Goal: Find specific page/section: Find specific page/section

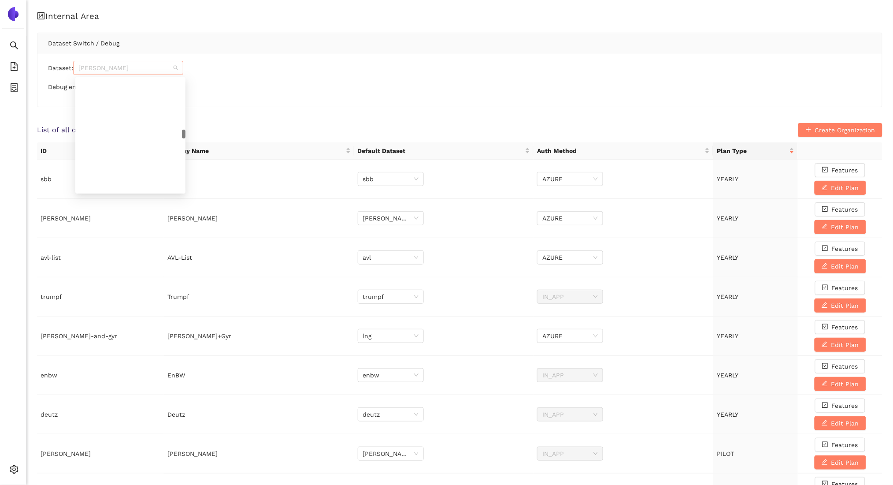
click at [96, 69] on span "[PERSON_NAME]" at bounding box center [128, 67] width 100 height 13
type input "ebersp"
click at [122, 84] on div "eberspaecher" at bounding box center [131, 86] width 100 height 10
click at [0, 142] on ul "Search eSourcing Templates eSourcing Projects Settings" at bounding box center [13, 260] width 26 height 448
click at [6, 89] on li "eSourcing Projects" at bounding box center [13, 89] width 26 height 18
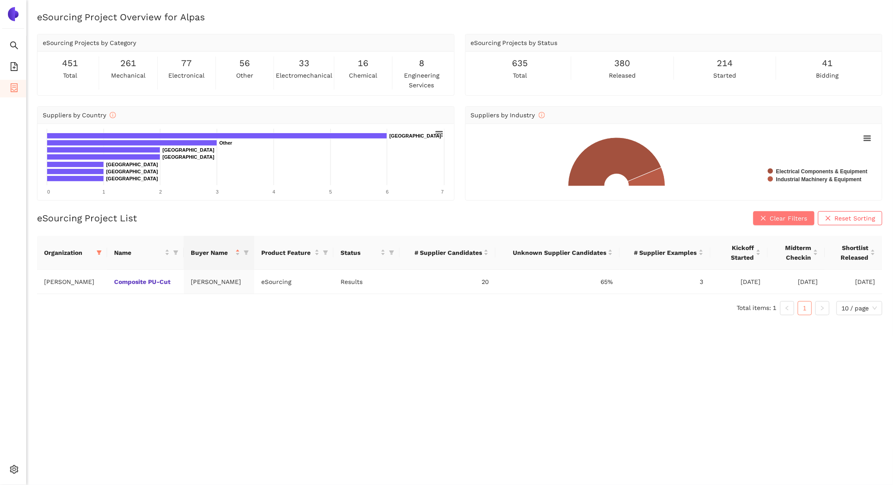
click at [763, 217] on icon "close" at bounding box center [763, 218] width 6 height 6
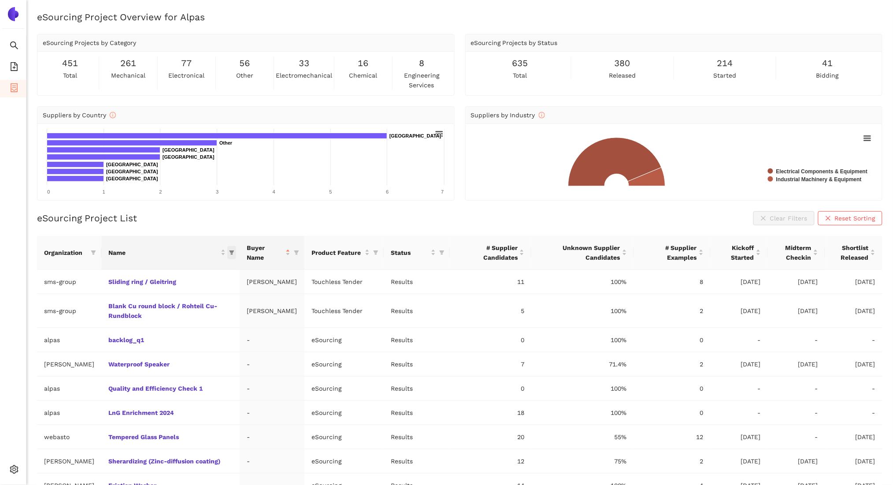
click at [227, 251] on span "this column's title is Name,this column is sortable" at bounding box center [231, 252] width 9 height 13
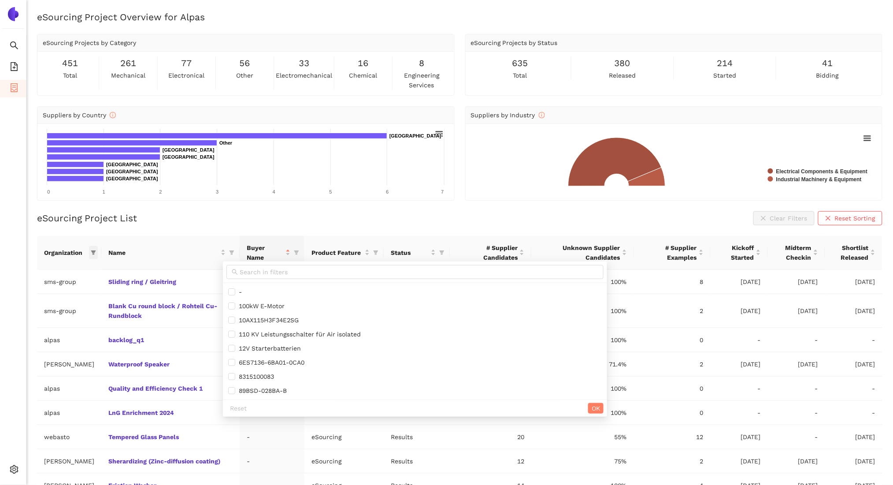
click at [91, 250] on icon "filter" at bounding box center [93, 252] width 5 height 5
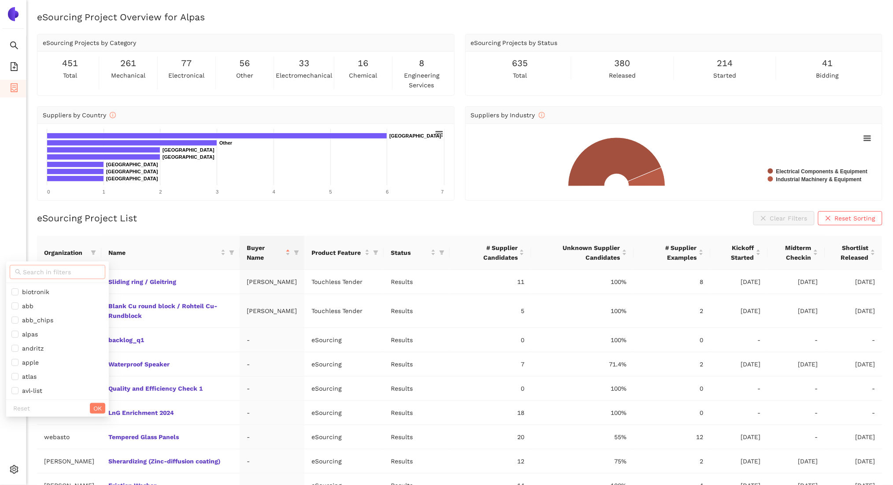
click at [61, 271] on input "text" at bounding box center [61, 272] width 77 height 10
type input "[PERSON_NAME]"
click at [15, 294] on input "checkbox" at bounding box center [14, 291] width 7 height 7
checkbox input "true"
click at [86, 307] on button "OK" at bounding box center [81, 309] width 15 height 11
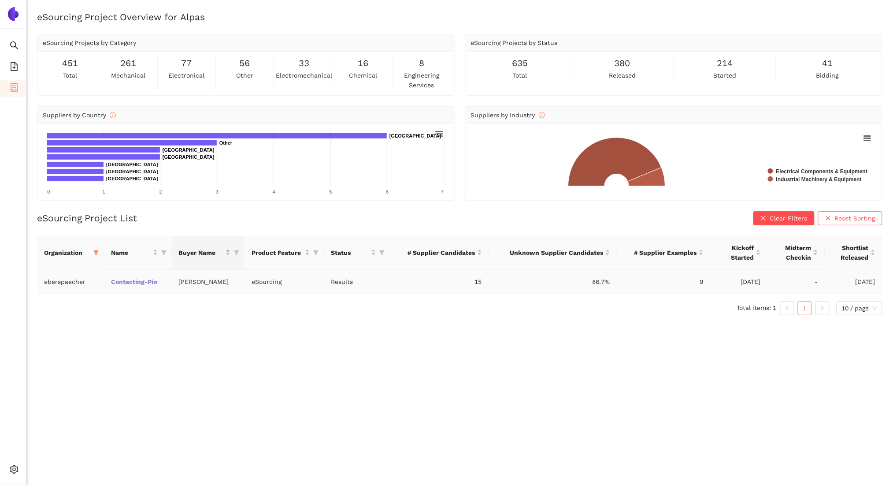
click at [0, 0] on link "Contacting-Pin" at bounding box center [0, 0] width 0 height 0
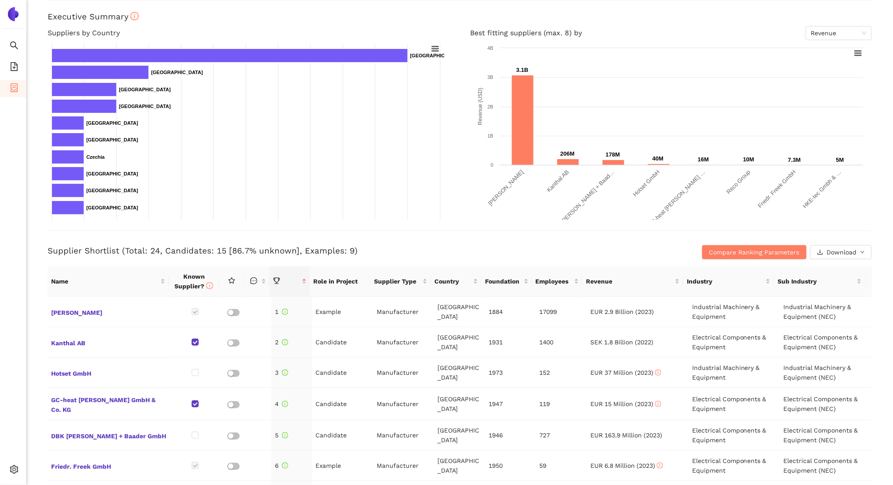
scroll to position [111, 0]
